Goal: Information Seeking & Learning: Learn about a topic

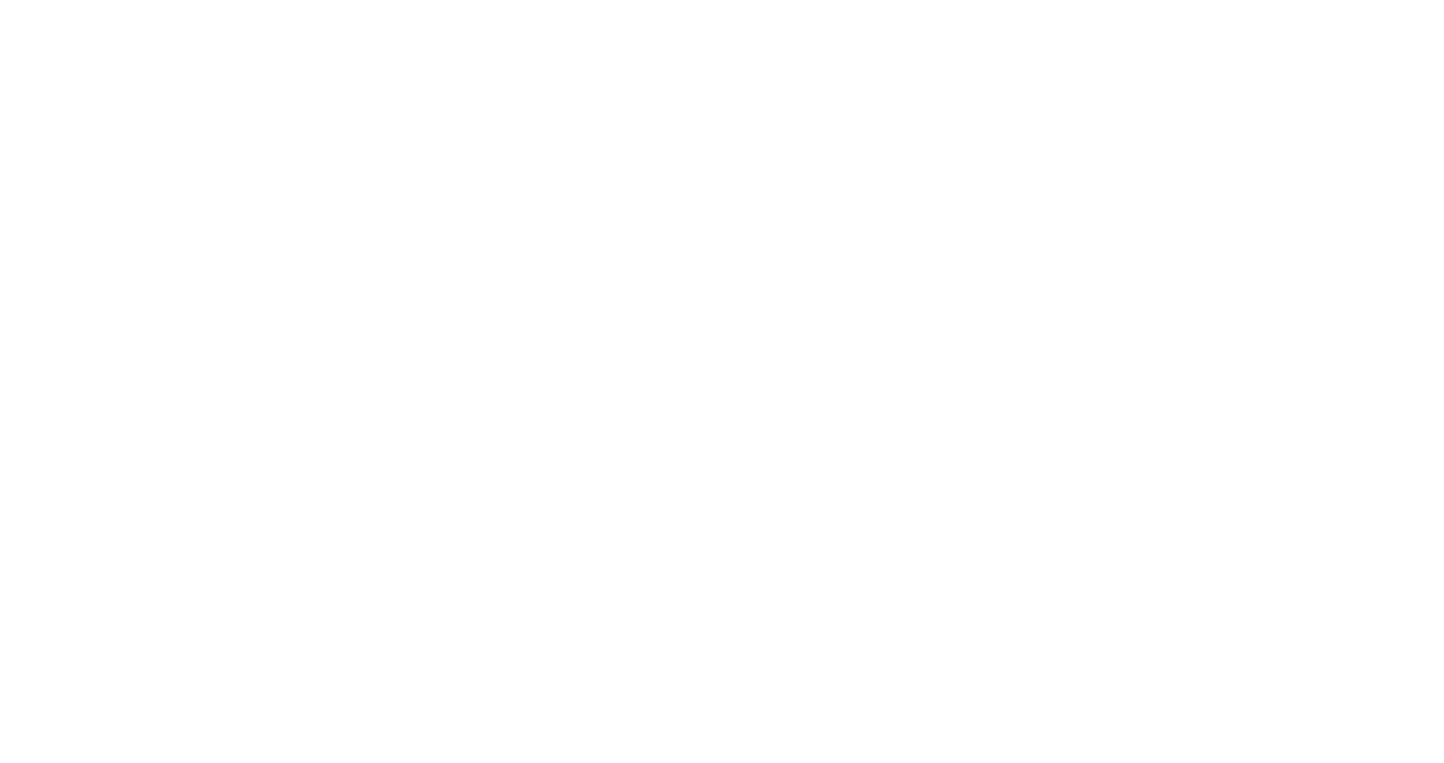
select select "Song"
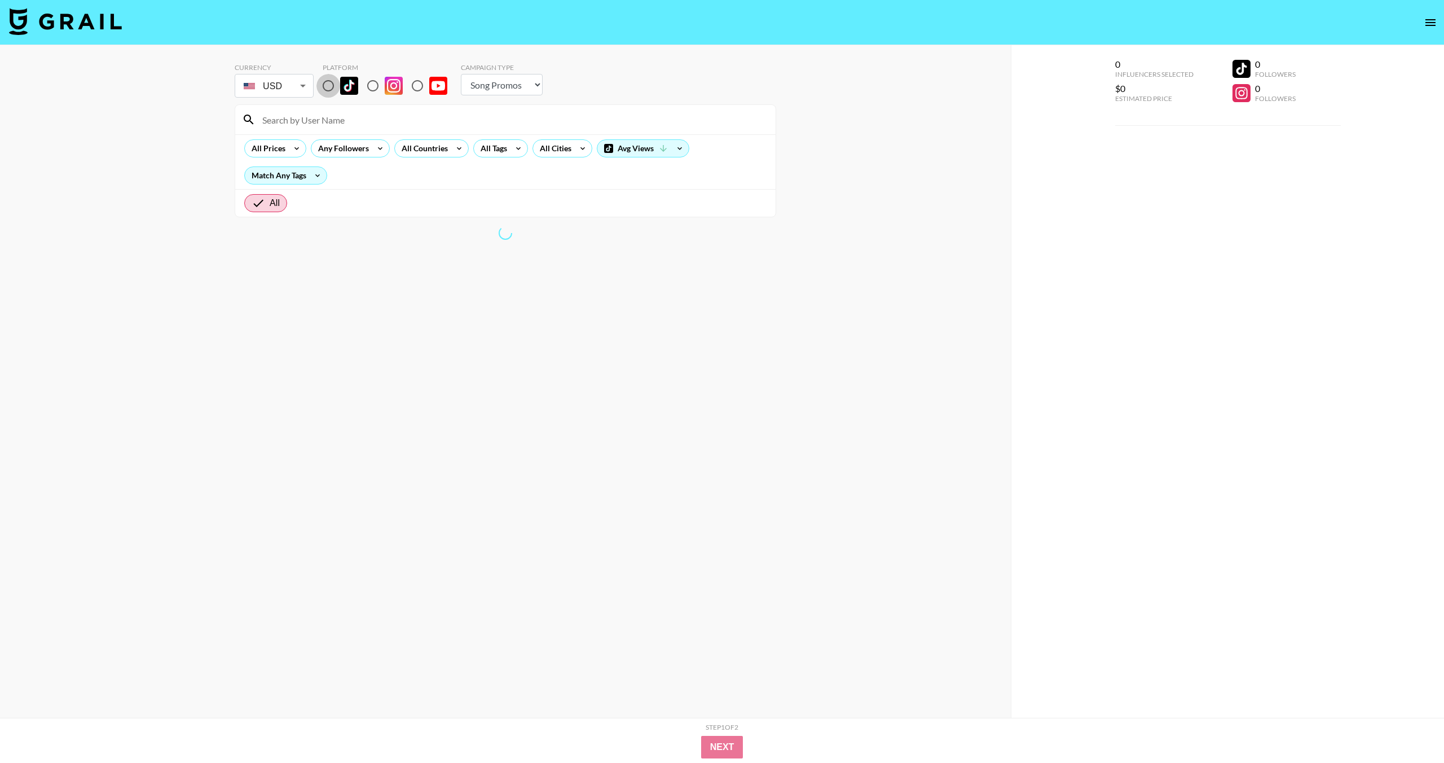
click at [326, 86] on input "radio" at bounding box center [328, 86] width 24 height 24
radio input "true"
click at [506, 153] on div "All Tags" at bounding box center [492, 148] width 36 height 17
click at [529, 128] on div at bounding box center [722, 381] width 1444 height 763
click at [297, 144] on icon at bounding box center [297, 148] width 18 height 17
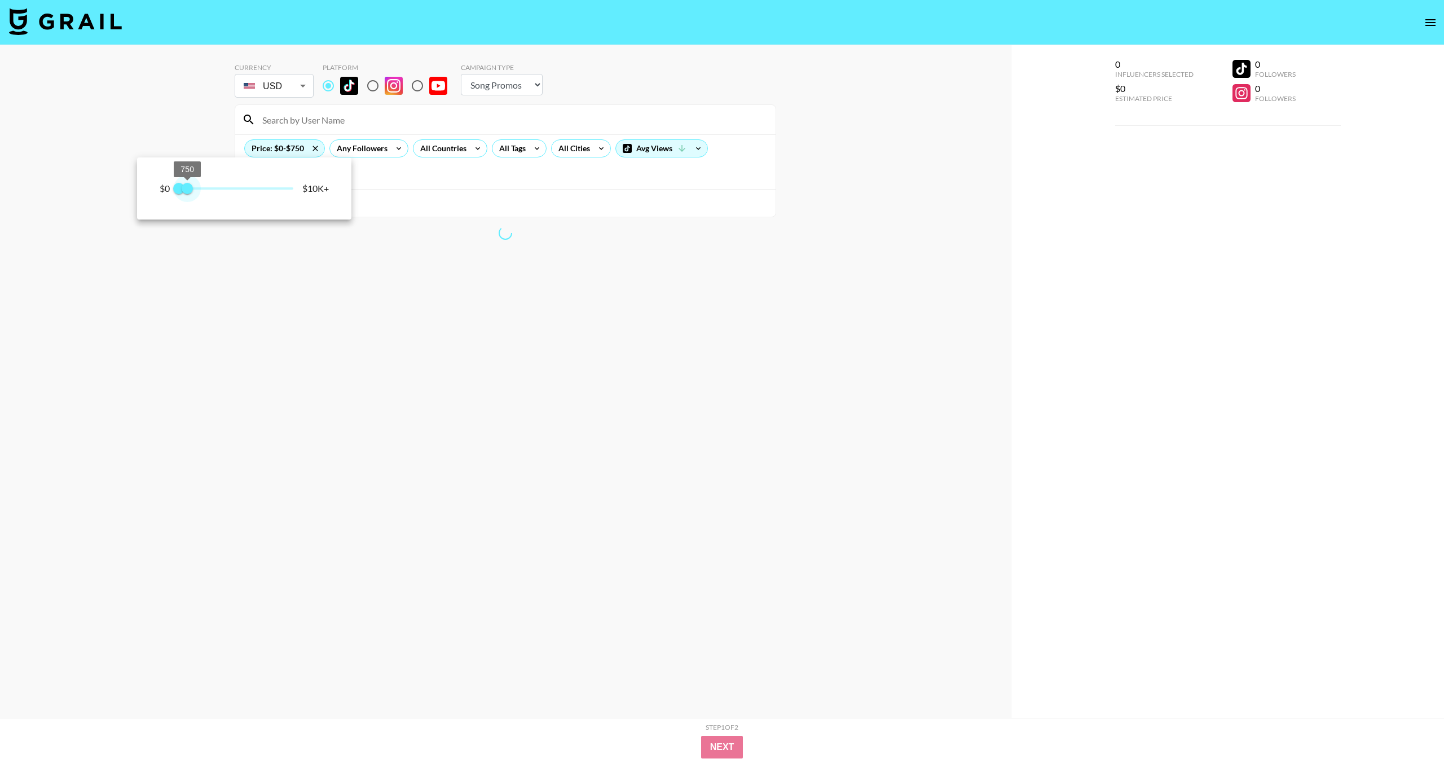
type input "1000"
drag, startPoint x: 300, startPoint y: 186, endPoint x: 191, endPoint y: 187, distance: 108.3
click at [191, 187] on span "1,000" at bounding box center [189, 188] width 11 height 11
click at [441, 204] on div at bounding box center [722, 381] width 1444 height 763
click at [478, 140] on icon at bounding box center [482, 148] width 18 height 17
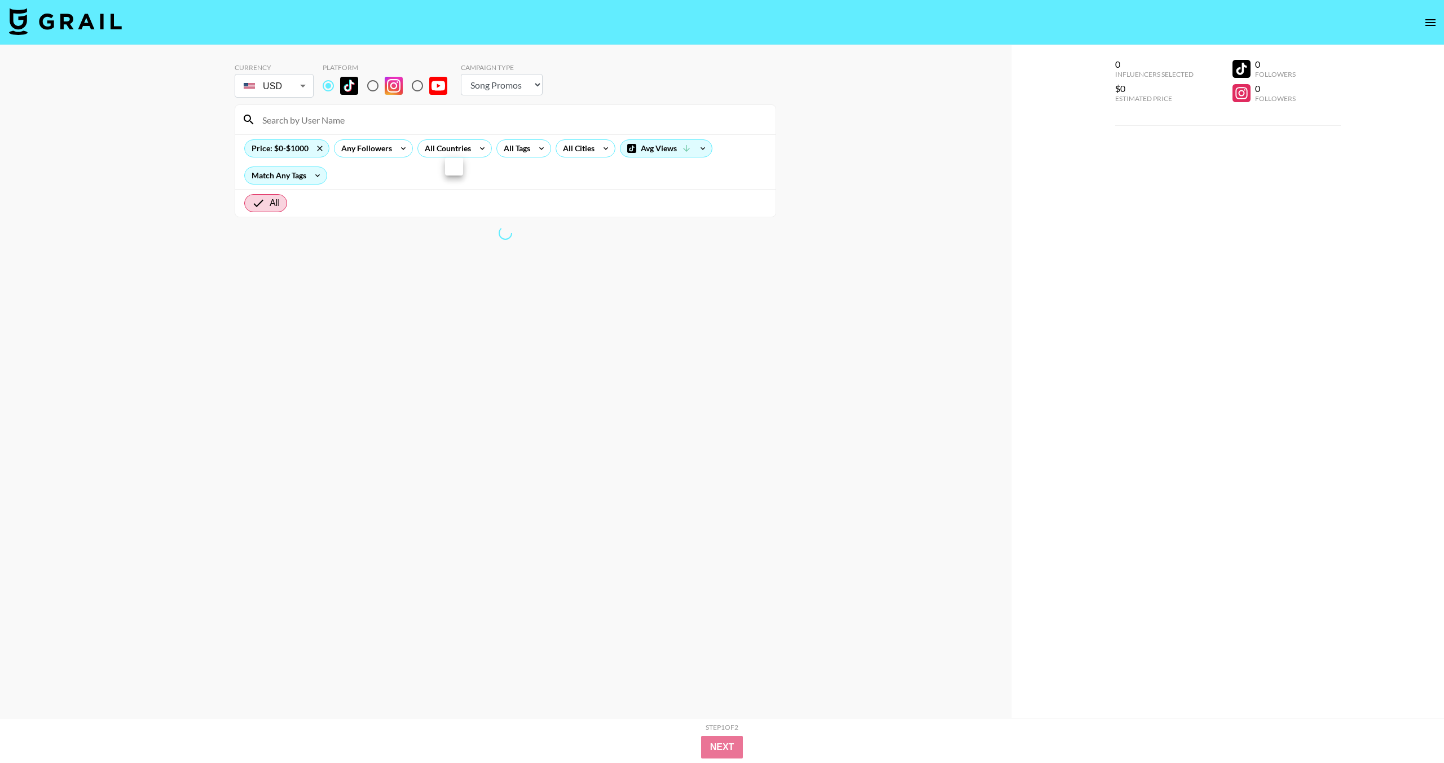
click at [514, 144] on div at bounding box center [722, 381] width 1444 height 763
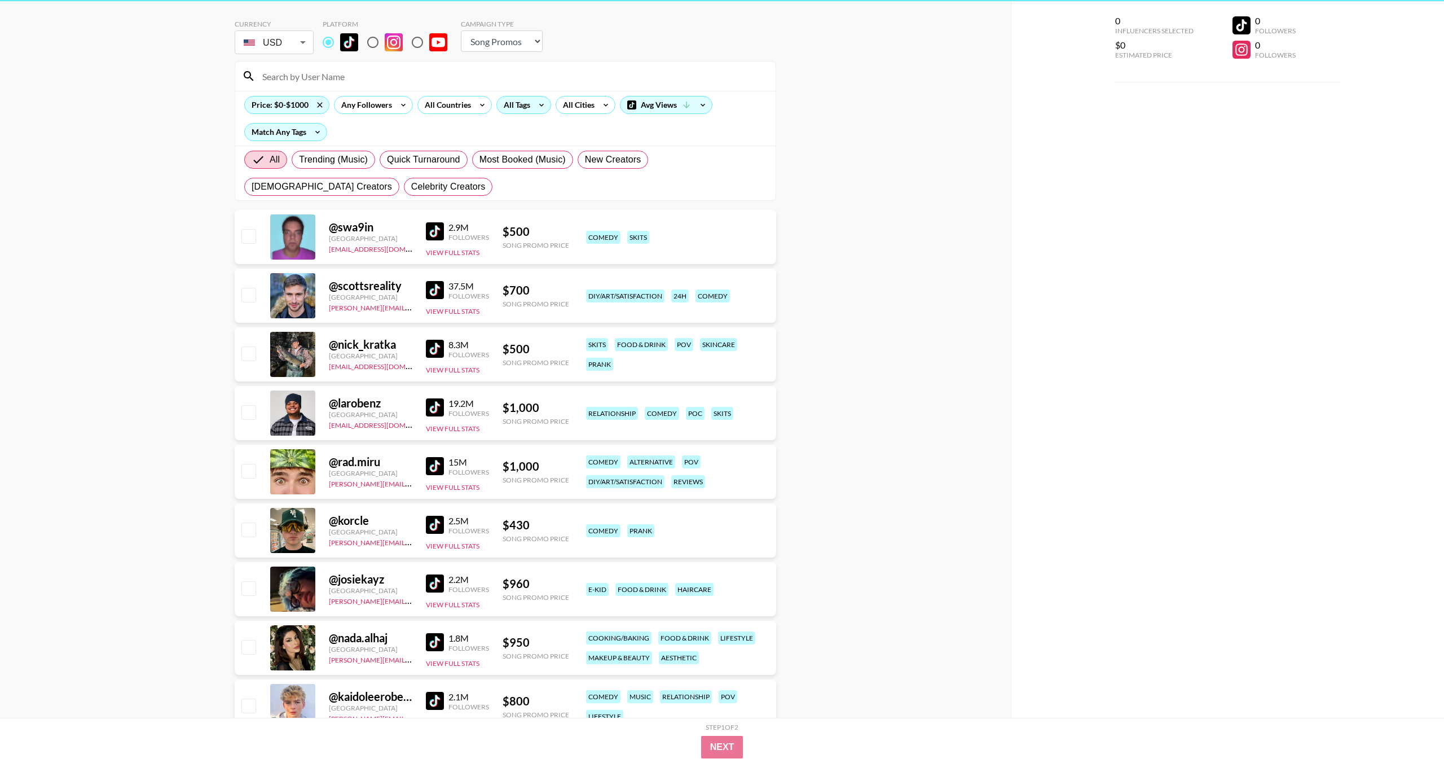
click at [527, 109] on div "All Tags" at bounding box center [515, 104] width 36 height 17
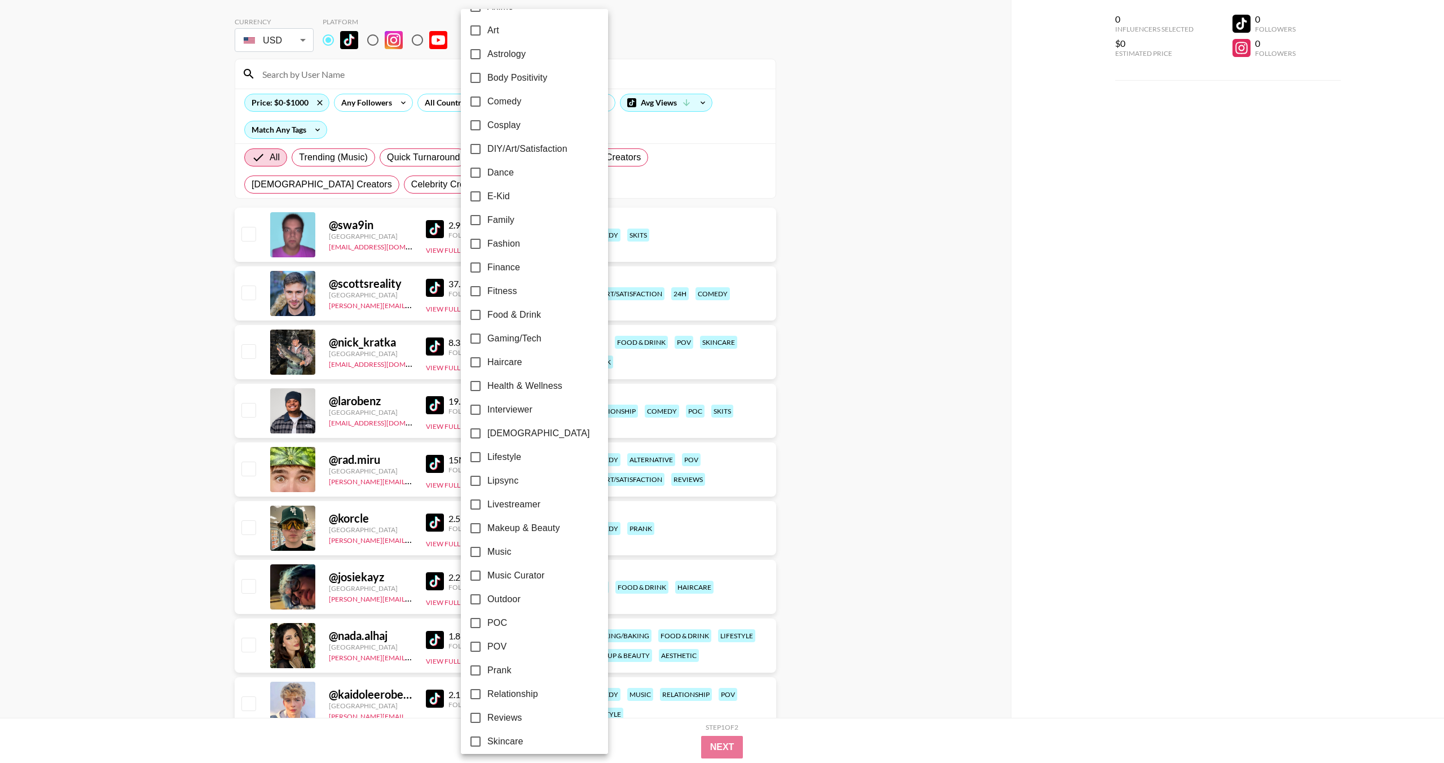
scroll to position [142, 0]
click at [507, 596] on span "Outdoor" at bounding box center [503, 599] width 33 height 14
click at [487, 596] on input "Outdoor" at bounding box center [476, 599] width 24 height 24
checkbox input "true"
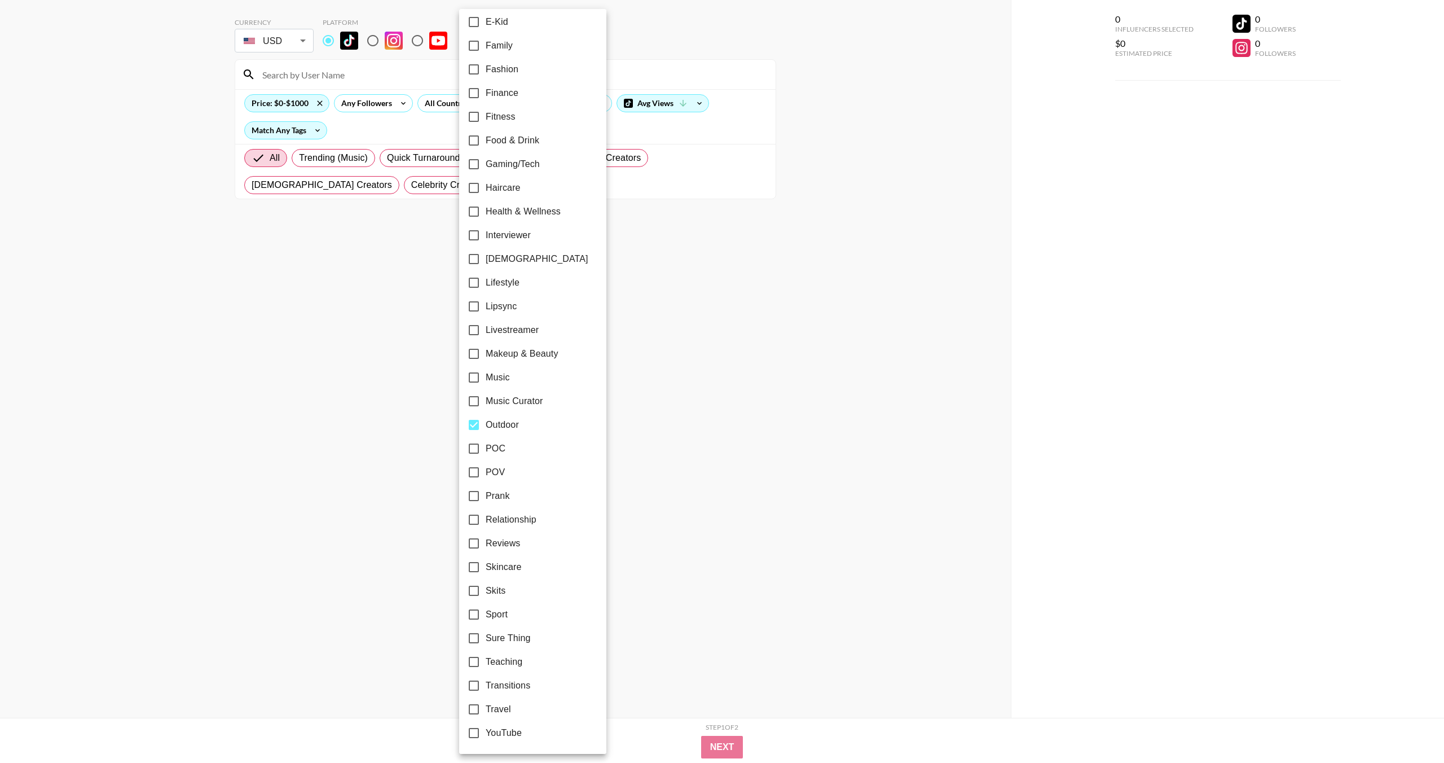
scroll to position [0, 0]
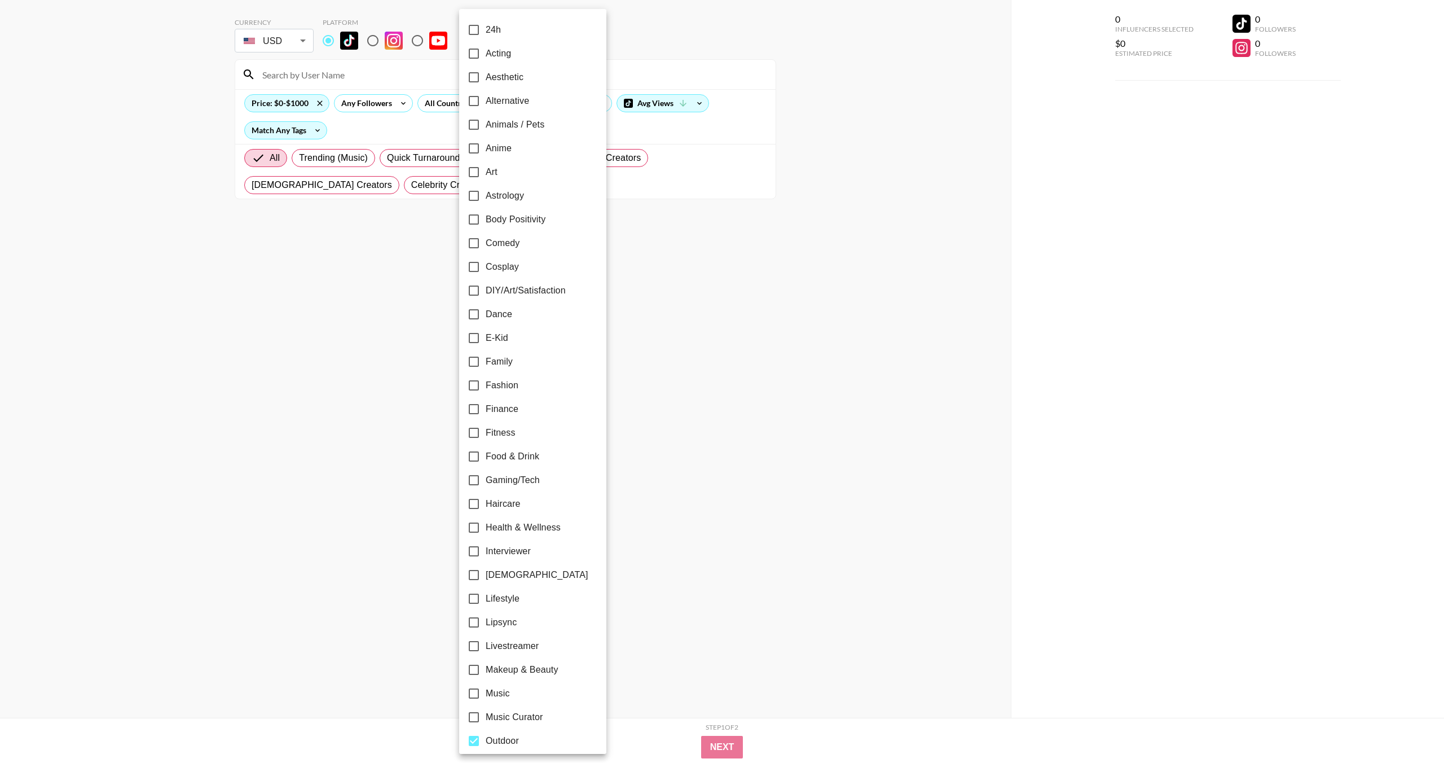
click at [685, 341] on div at bounding box center [722, 381] width 1444 height 763
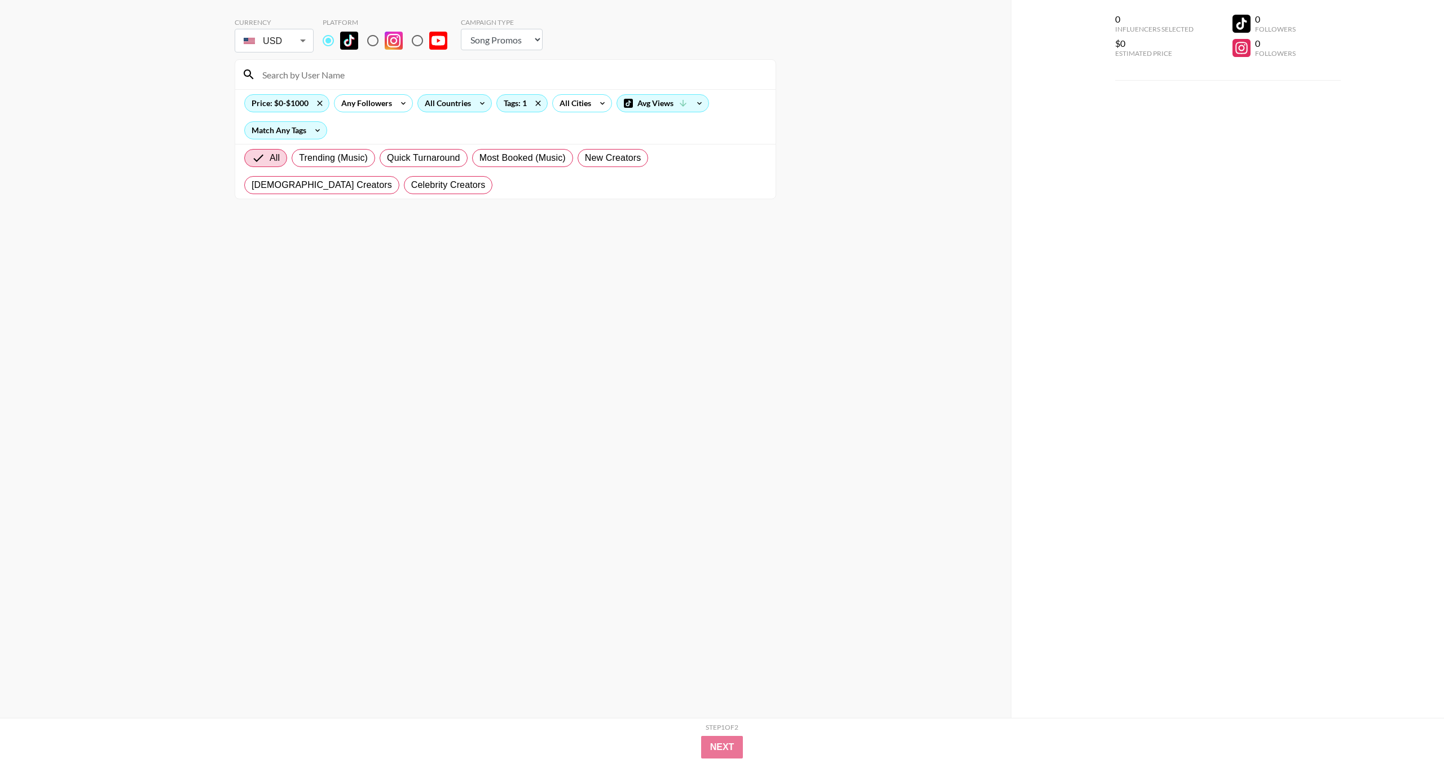
click at [443, 100] on div "All Countries" at bounding box center [445, 103] width 55 height 17
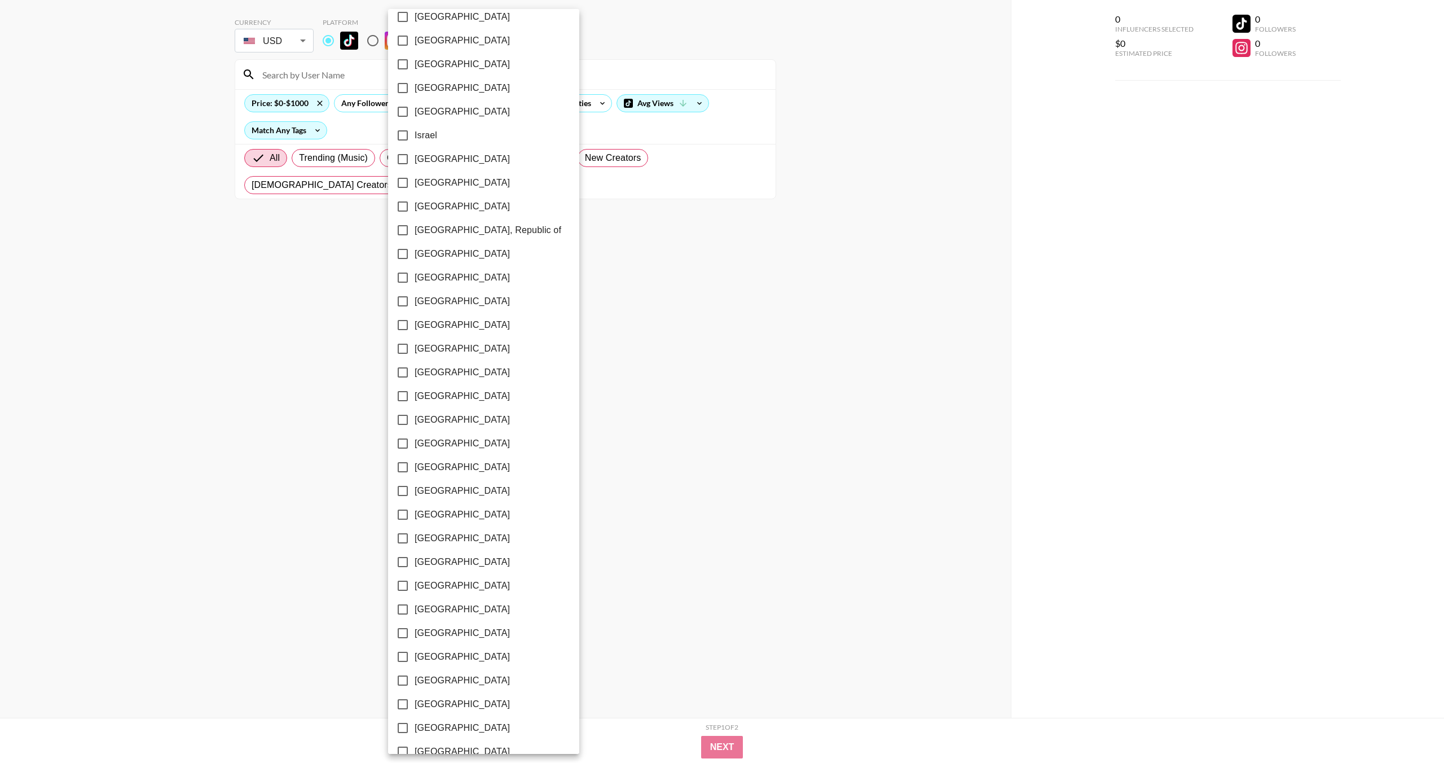
scroll to position [553, 0]
click at [449, 713] on span "[GEOGRAPHIC_DATA]" at bounding box center [462, 709] width 95 height 14
click at [415, 713] on input "[GEOGRAPHIC_DATA]" at bounding box center [403, 709] width 24 height 24
checkbox input "true"
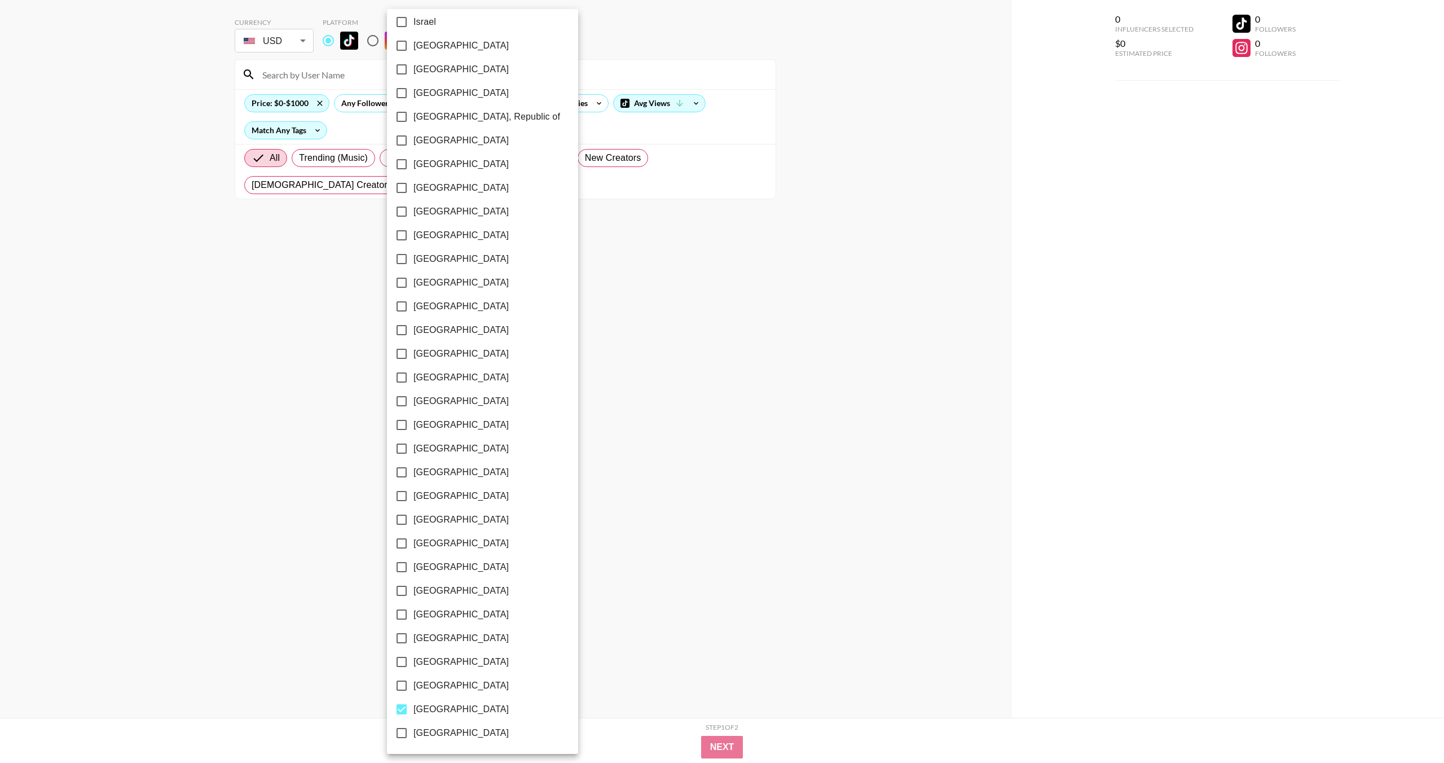
click at [834, 315] on div at bounding box center [722, 381] width 1444 height 763
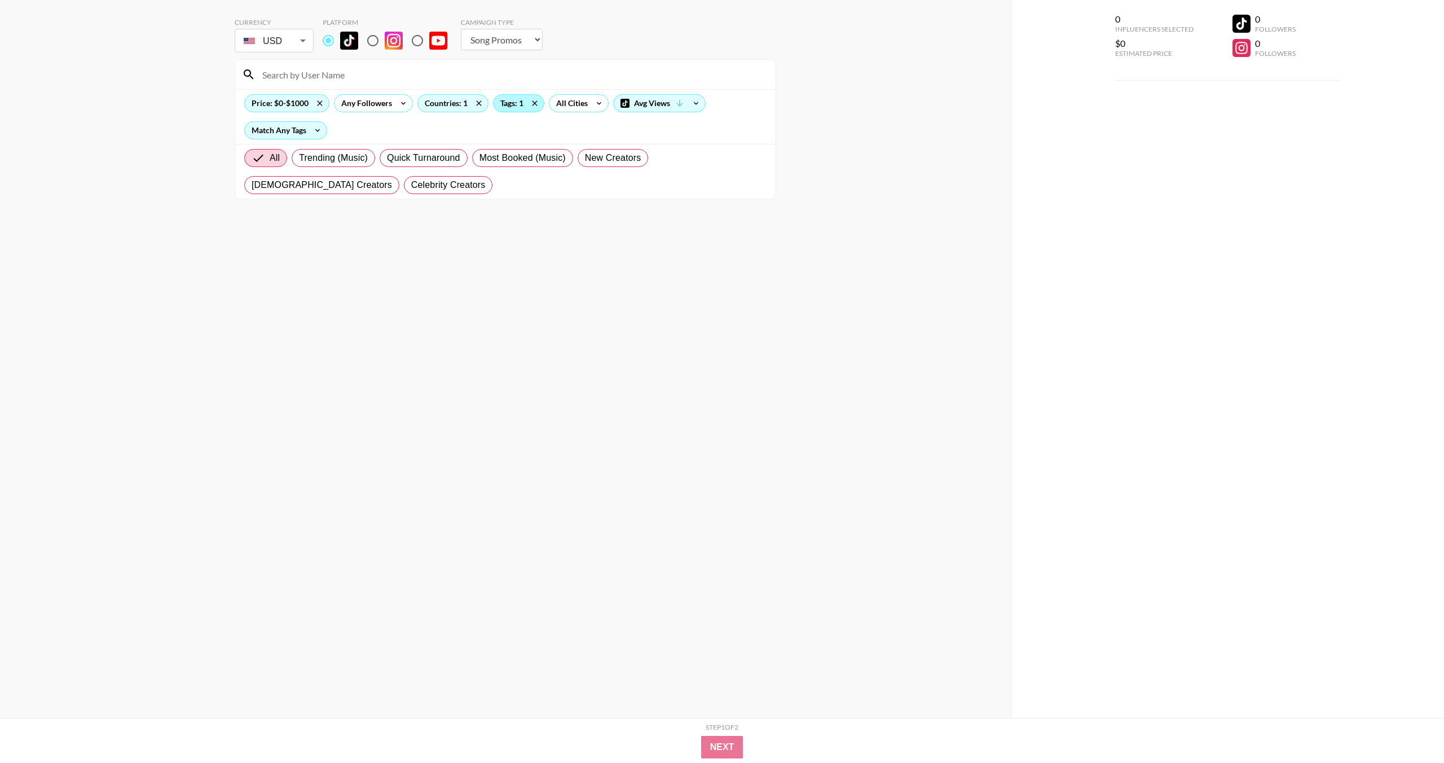
click at [516, 99] on div "Tags: 1" at bounding box center [519, 103] width 50 height 17
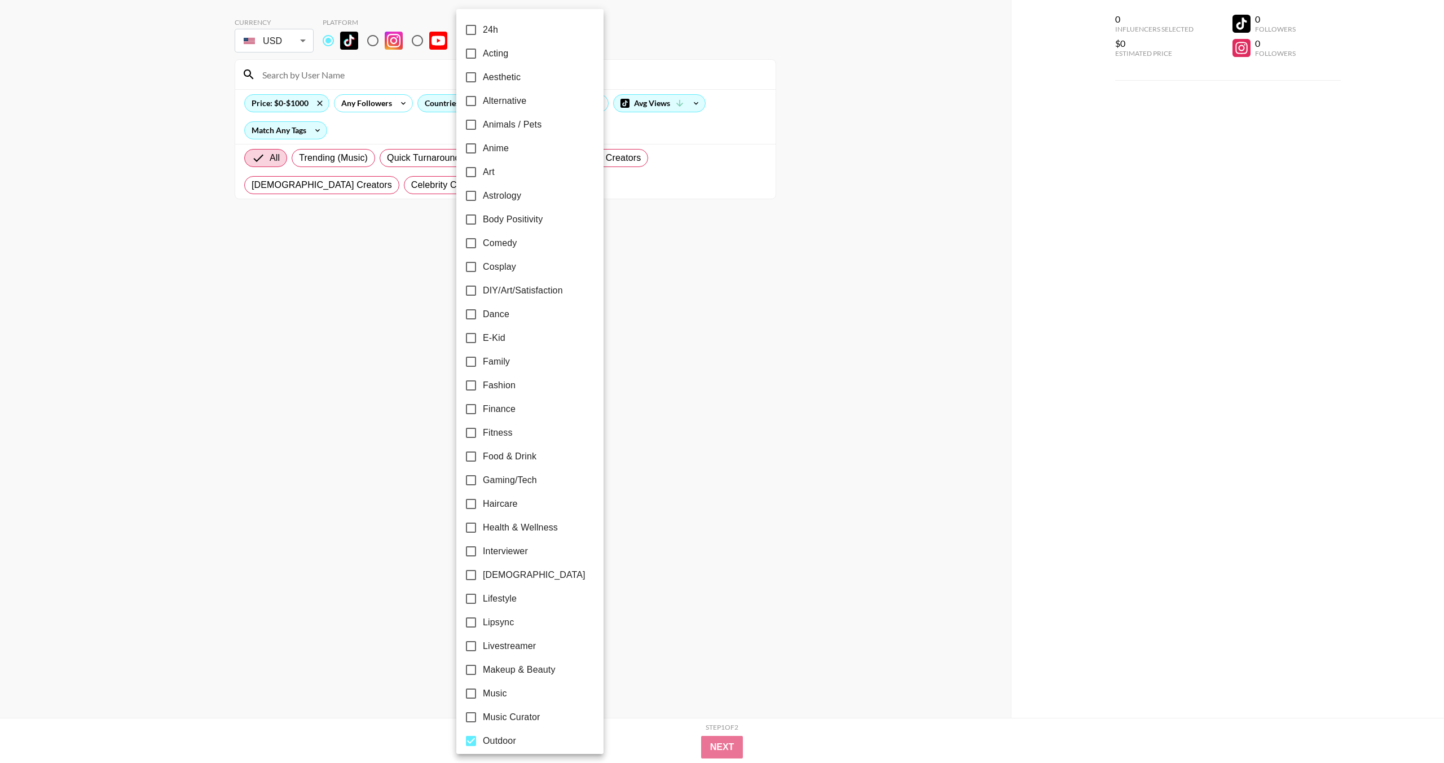
click at [612, 199] on div at bounding box center [722, 381] width 1444 height 763
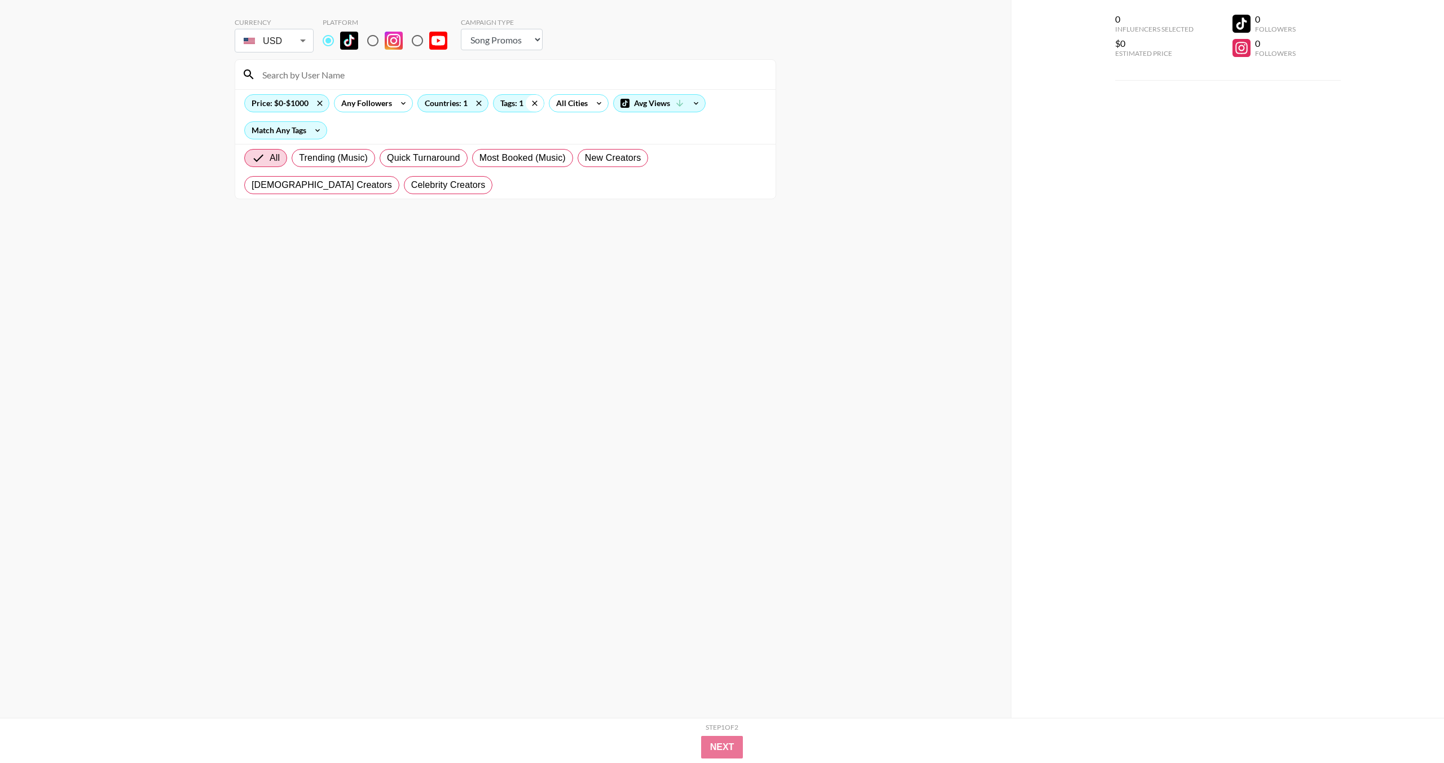
click at [533, 105] on icon at bounding box center [535, 103] width 18 height 17
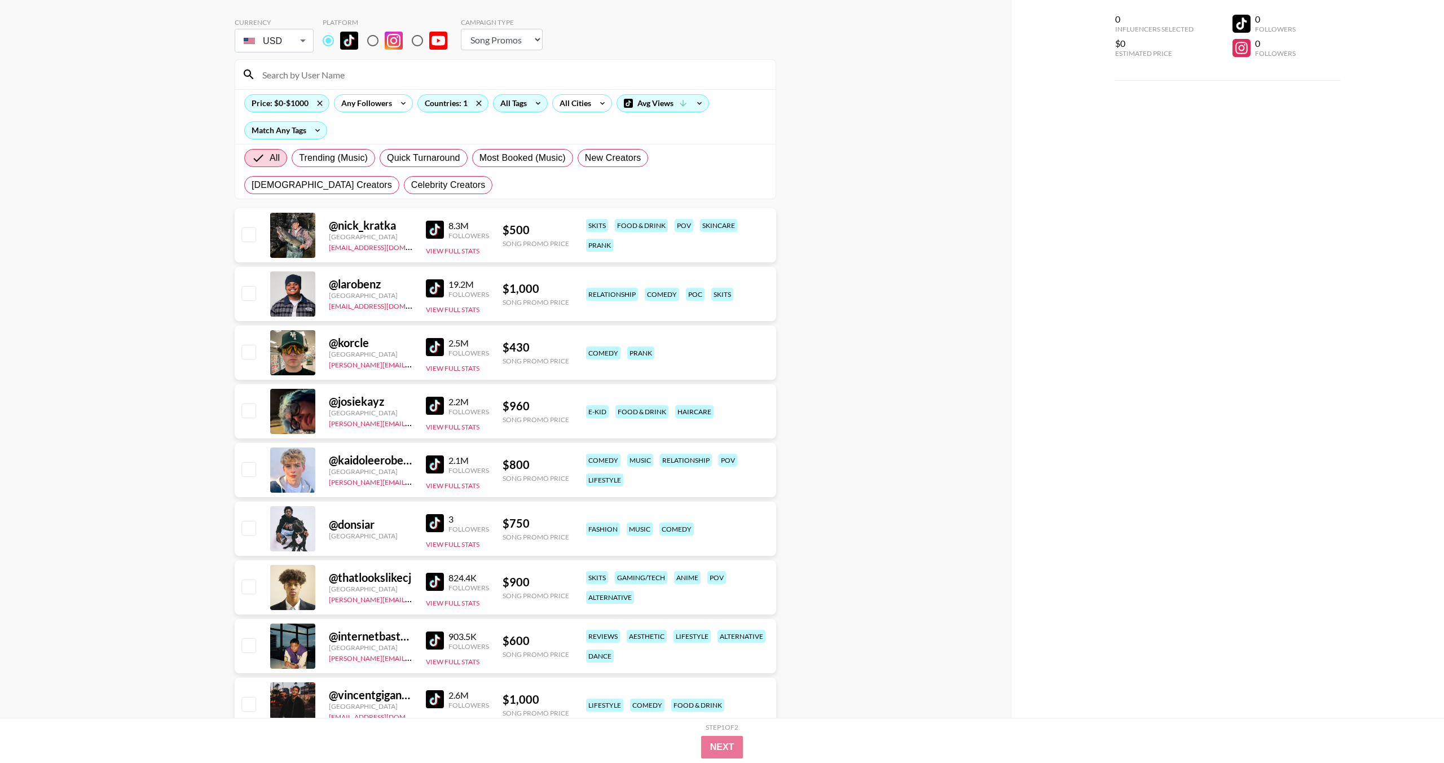
click at [517, 102] on div "All Tags" at bounding box center [512, 103] width 36 height 17
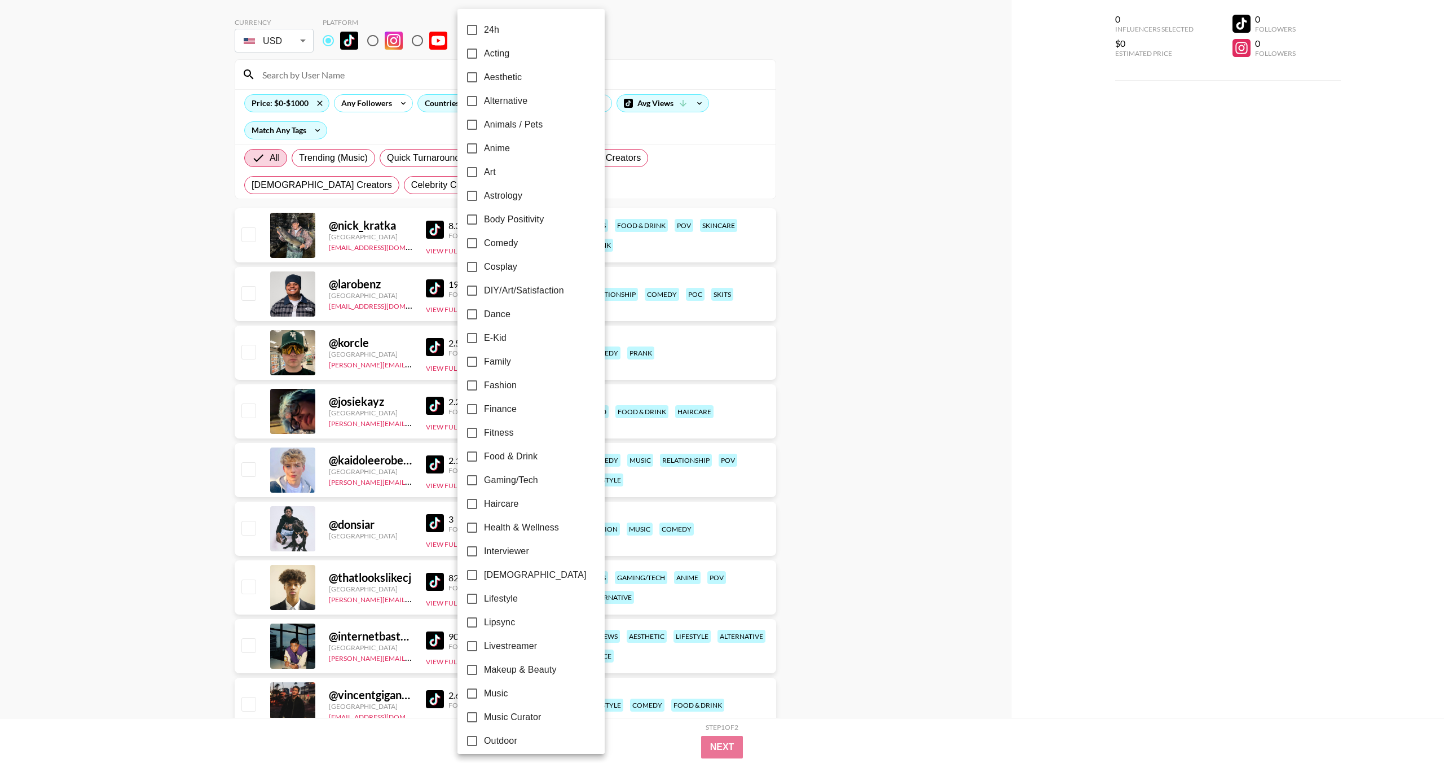
click at [482, 601] on input "Lifestyle" at bounding box center [472, 599] width 24 height 24
checkbox input "true"
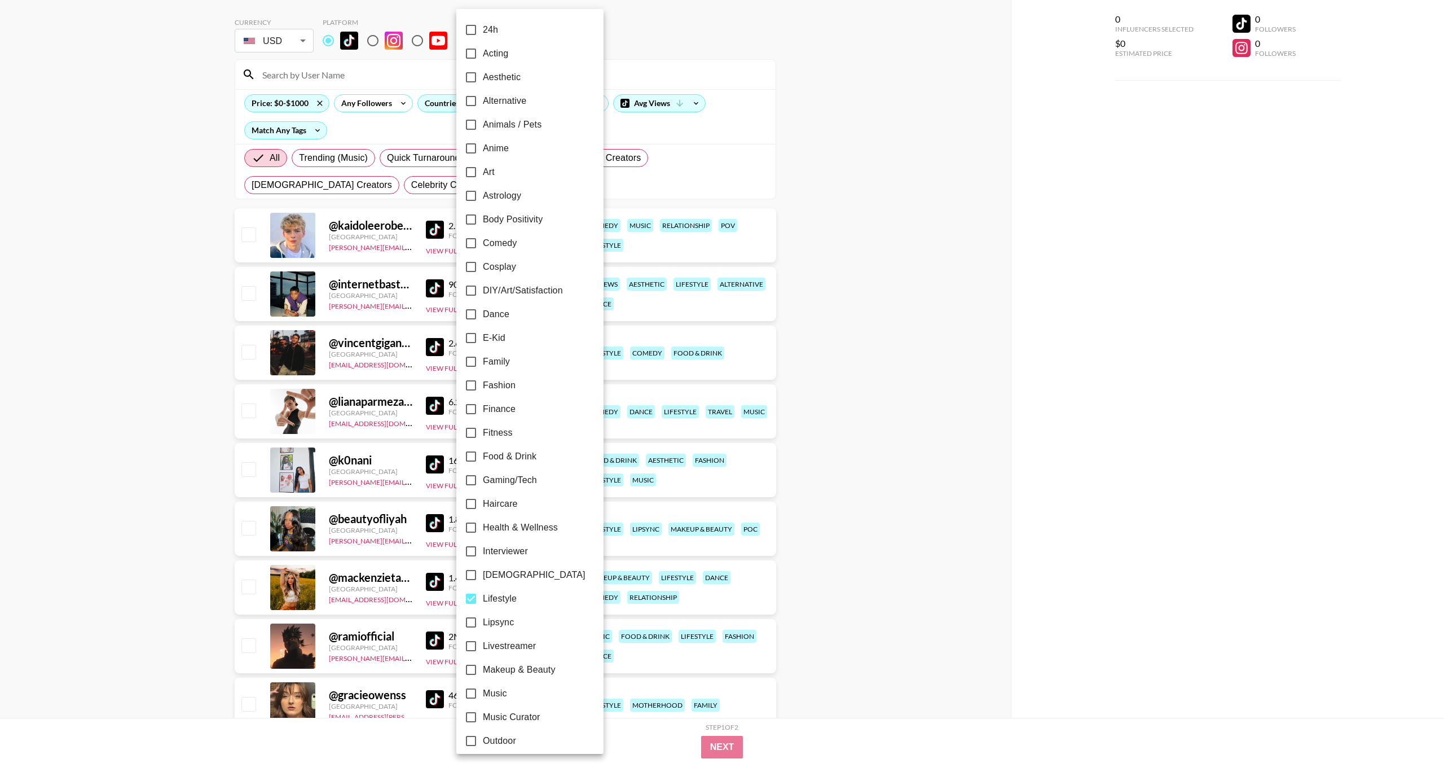
click at [869, 317] on div at bounding box center [722, 381] width 1444 height 763
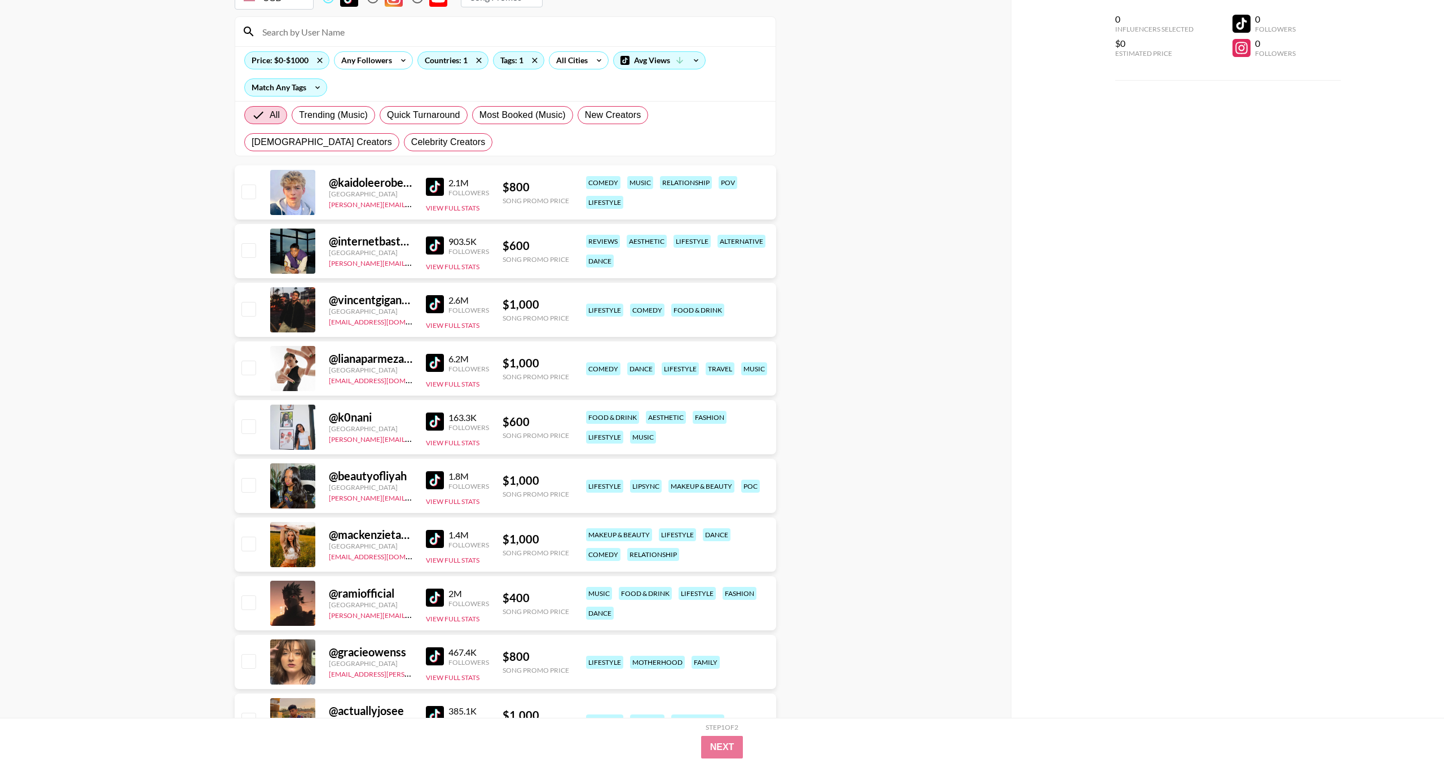
scroll to position [89, 0]
click at [446, 564] on div "@ mackenzietaylord [GEOGRAPHIC_DATA] [EMAIL_ADDRESS][DOMAIN_NAME] 1.4M Follower…" at bounding box center [506, 543] width 542 height 54
click at [445, 557] on button "View Full Stats" at bounding box center [453, 559] width 54 height 8
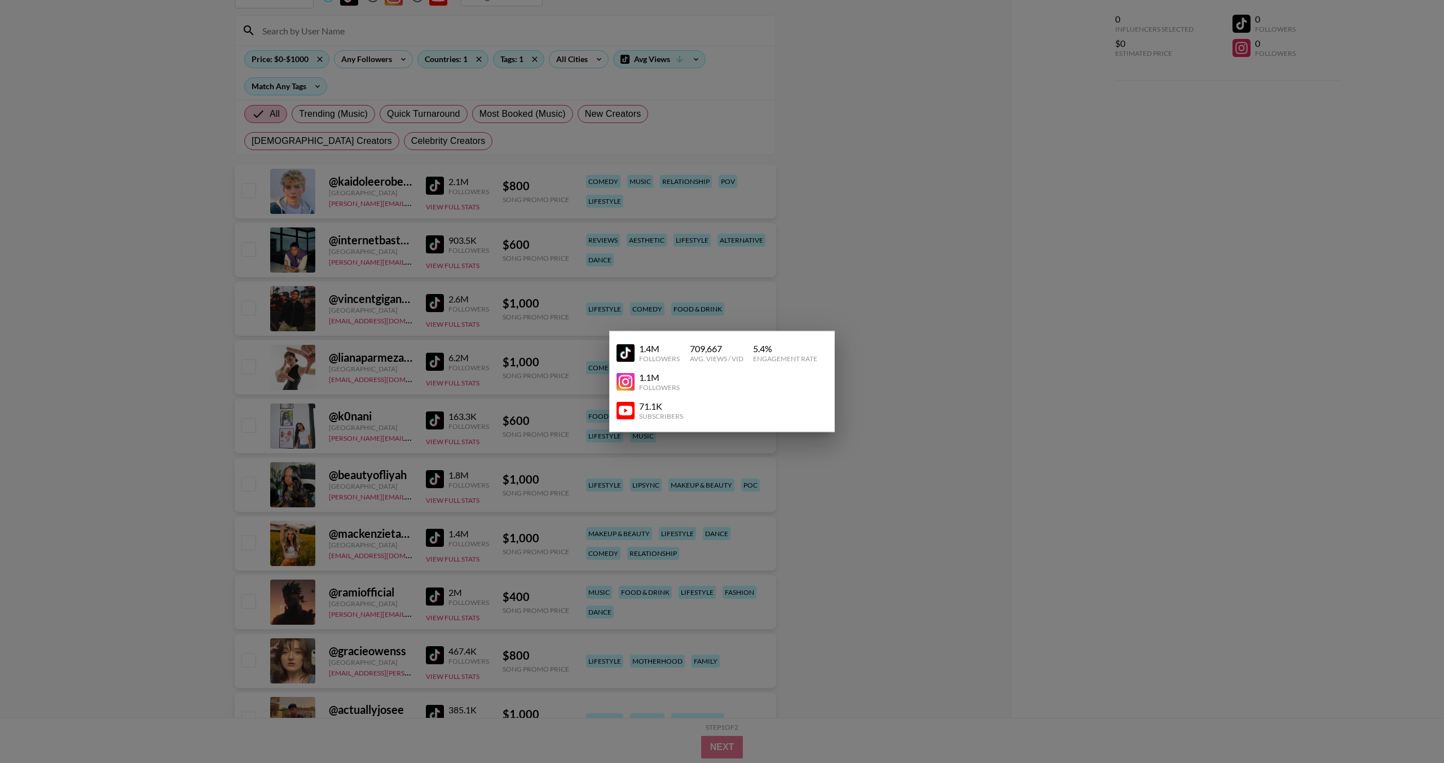
click at [618, 357] on img at bounding box center [626, 353] width 18 height 18
click at [912, 348] on div at bounding box center [722, 381] width 1444 height 763
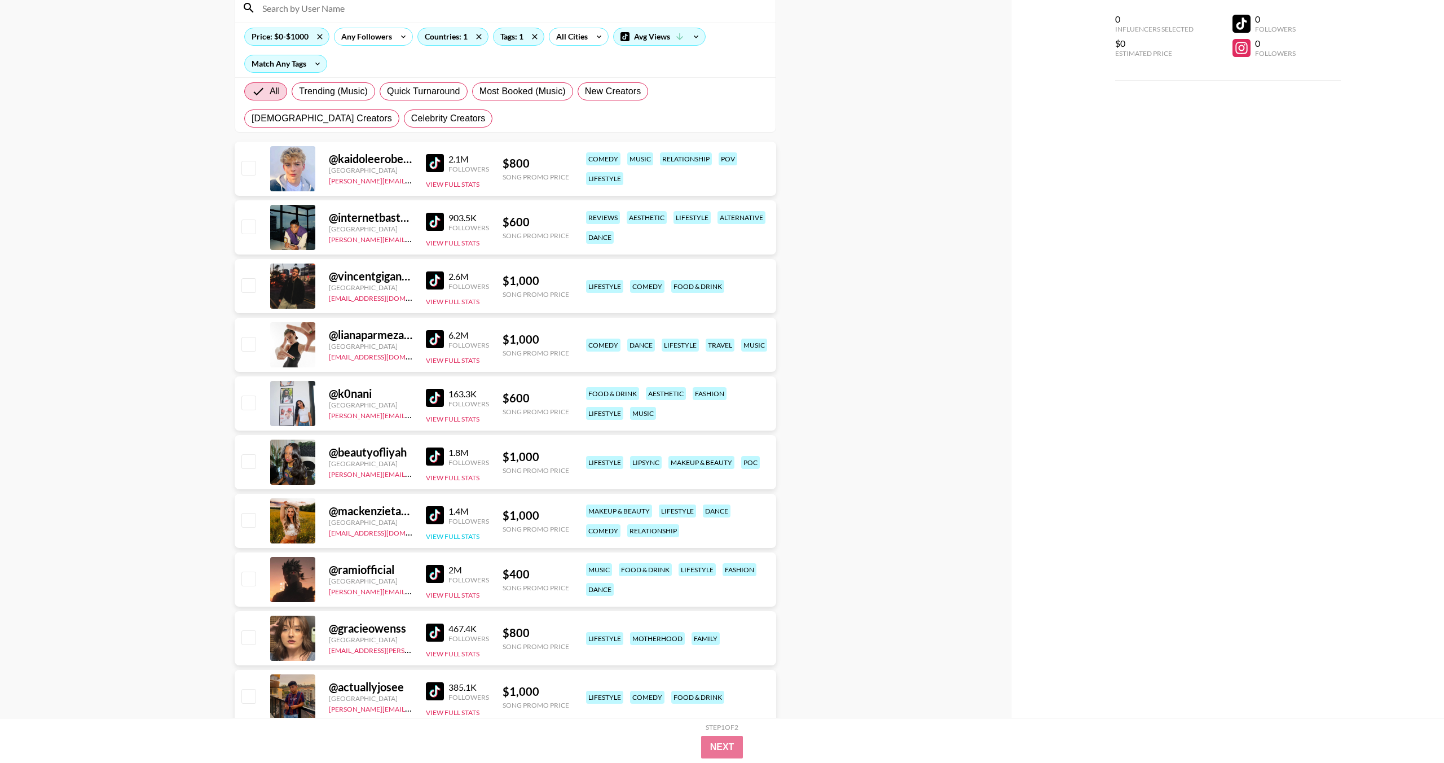
scroll to position [0, 0]
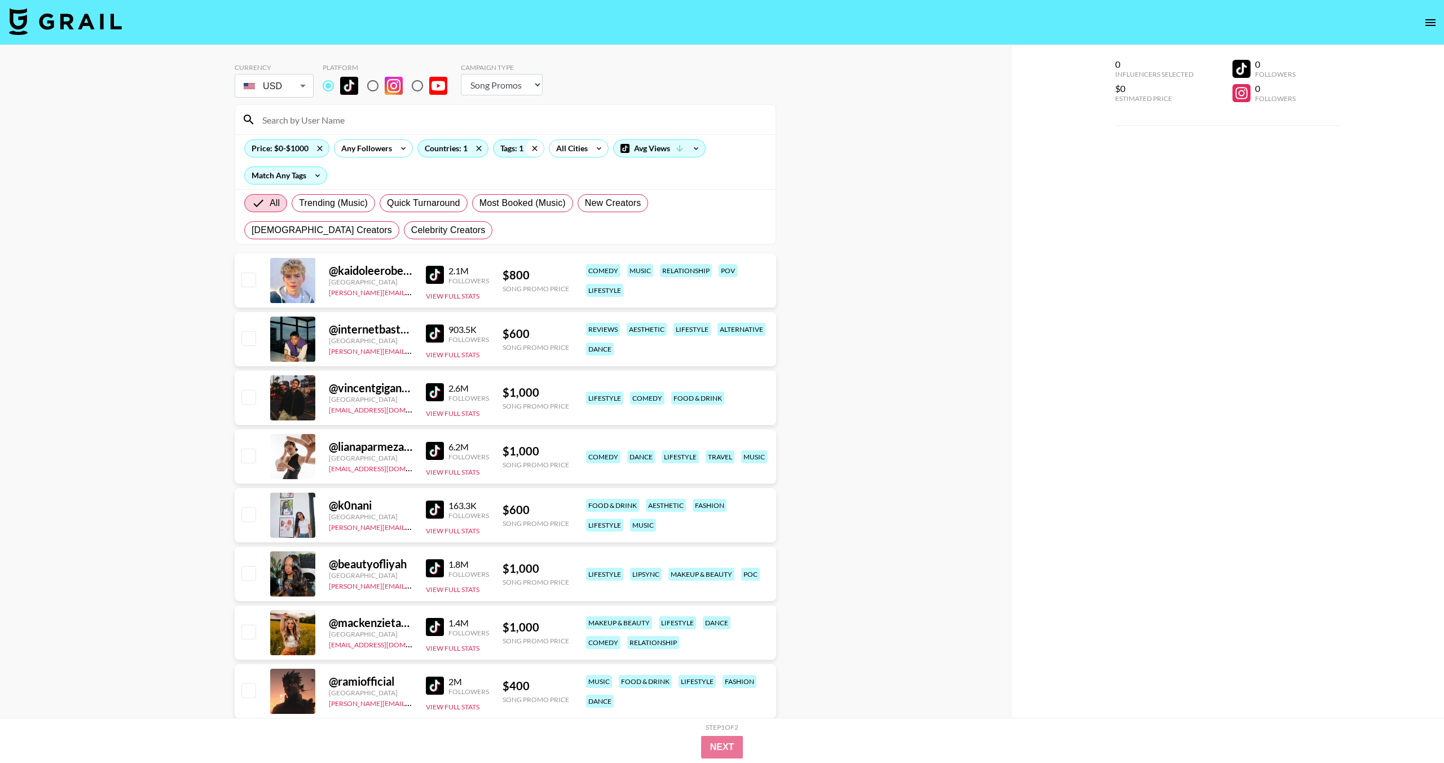
click at [533, 149] on icon at bounding box center [535, 148] width 18 height 17
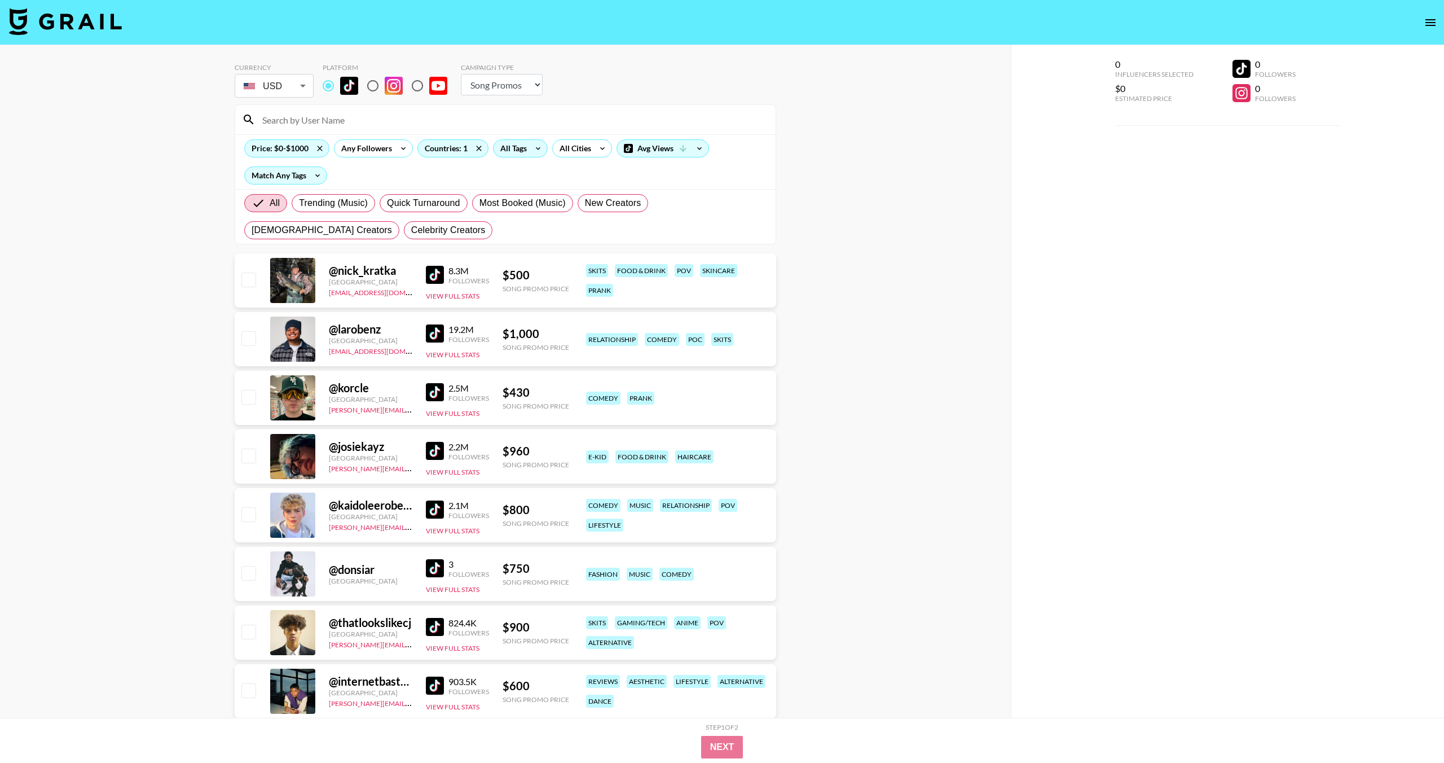
click at [517, 148] on div "All Tags" at bounding box center [512, 148] width 36 height 17
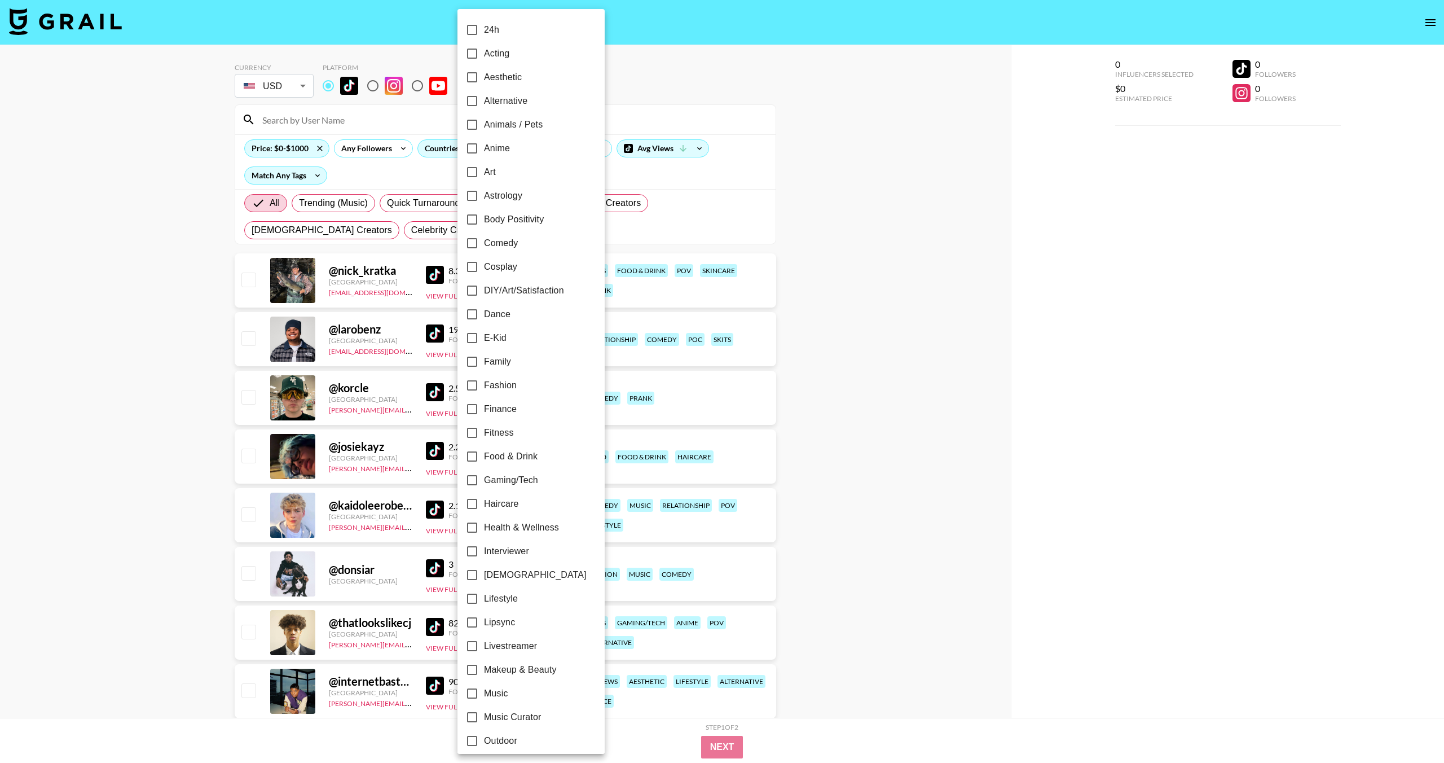
click at [361, 264] on div at bounding box center [722, 381] width 1444 height 763
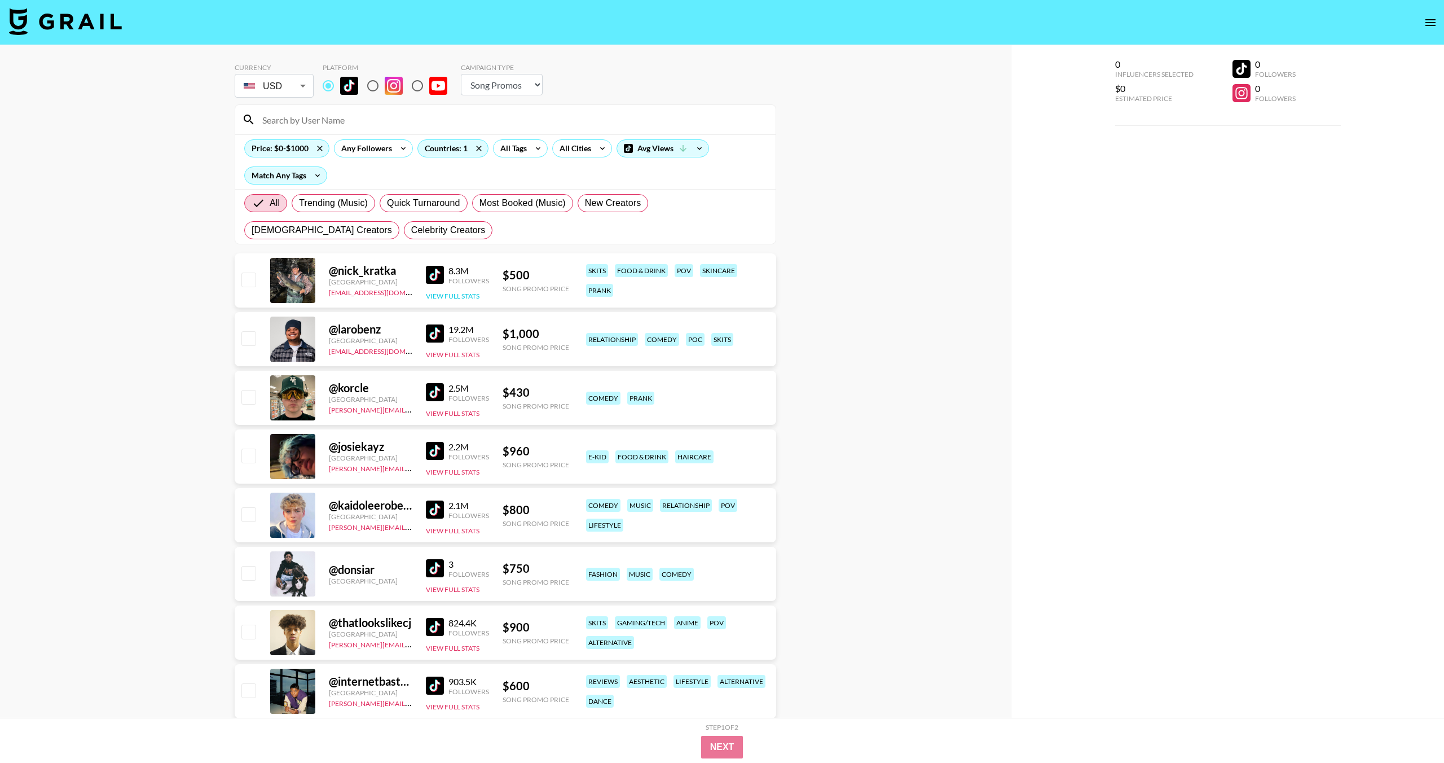
click at [438, 293] on button "View Full Stats" at bounding box center [453, 296] width 54 height 8
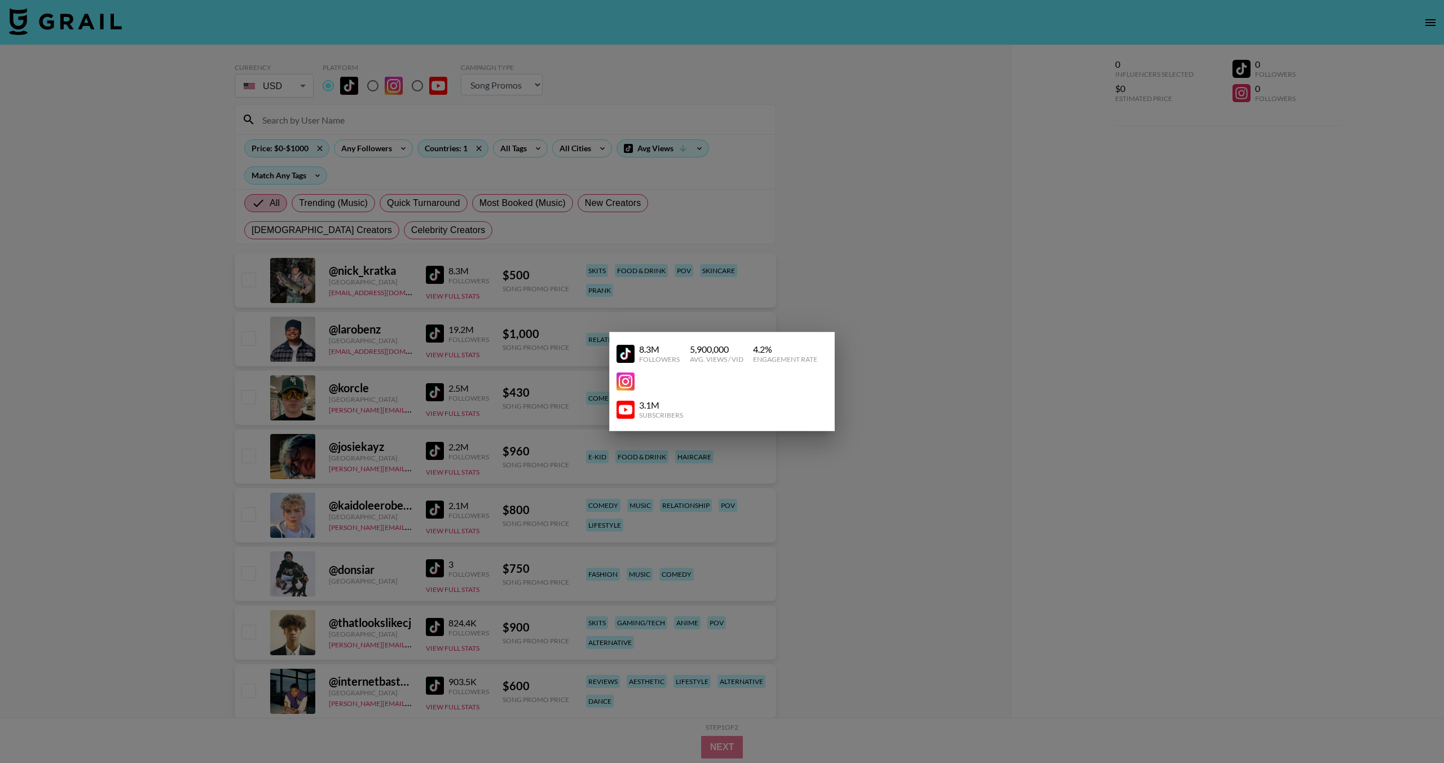
click at [626, 354] on img at bounding box center [626, 354] width 18 height 18
click at [1033, 216] on div at bounding box center [722, 381] width 1444 height 763
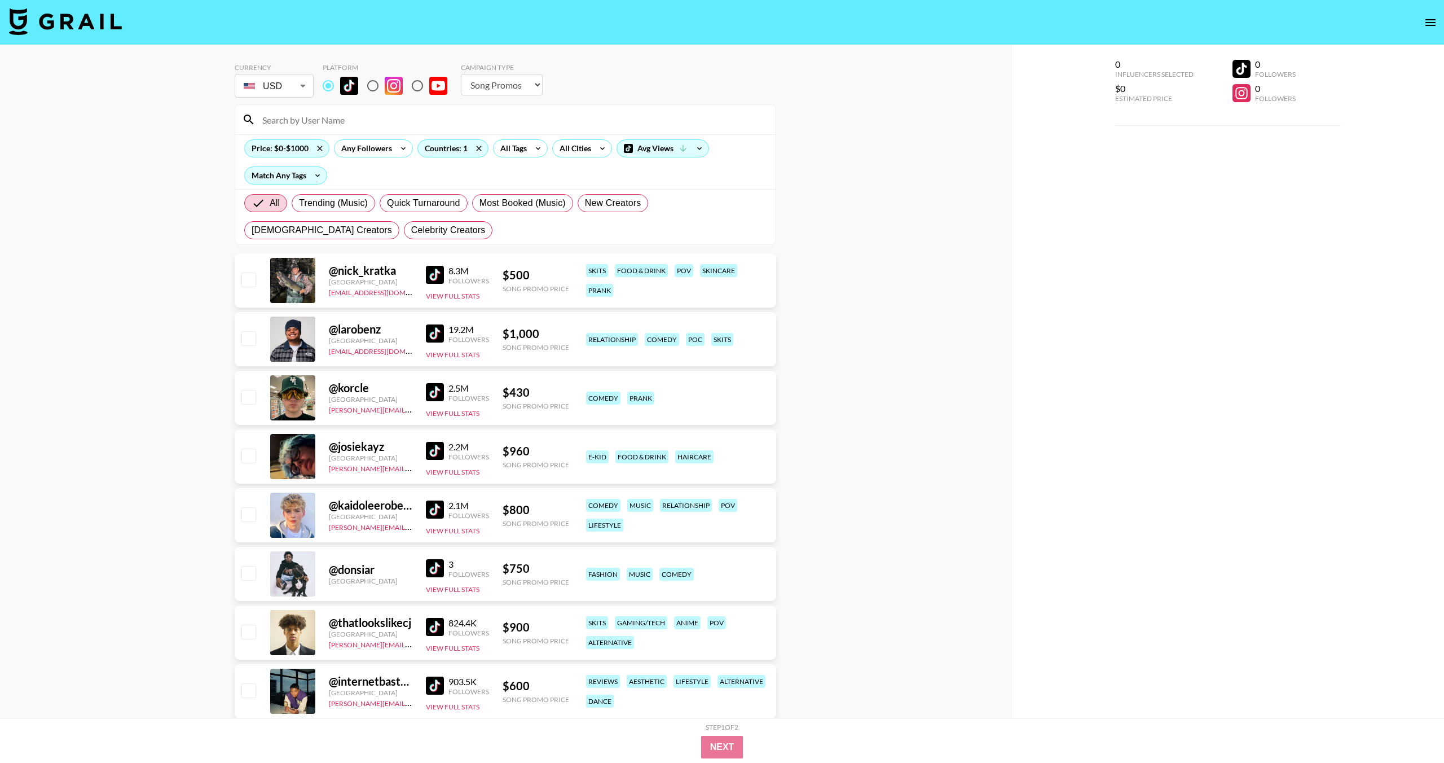
click at [370, 415] on div "@ korcle [GEOGRAPHIC_DATA] [PERSON_NAME][EMAIL_ADDRESS][DOMAIN_NAME] 2.5M Follo…" at bounding box center [506, 398] width 542 height 54
click at [436, 397] on img at bounding box center [435, 392] width 18 height 18
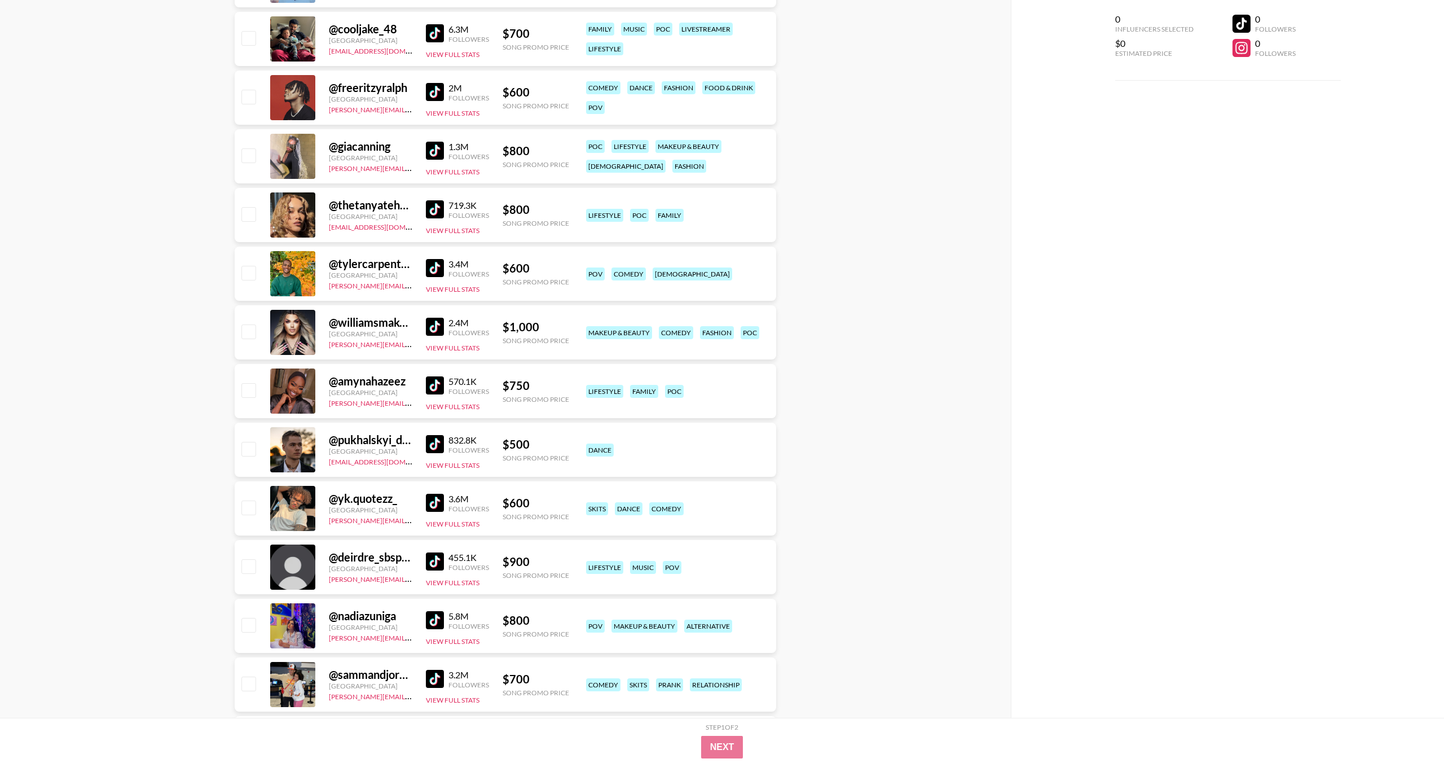
scroll to position [2656, 0]
